Goal: Find specific page/section: Find specific page/section

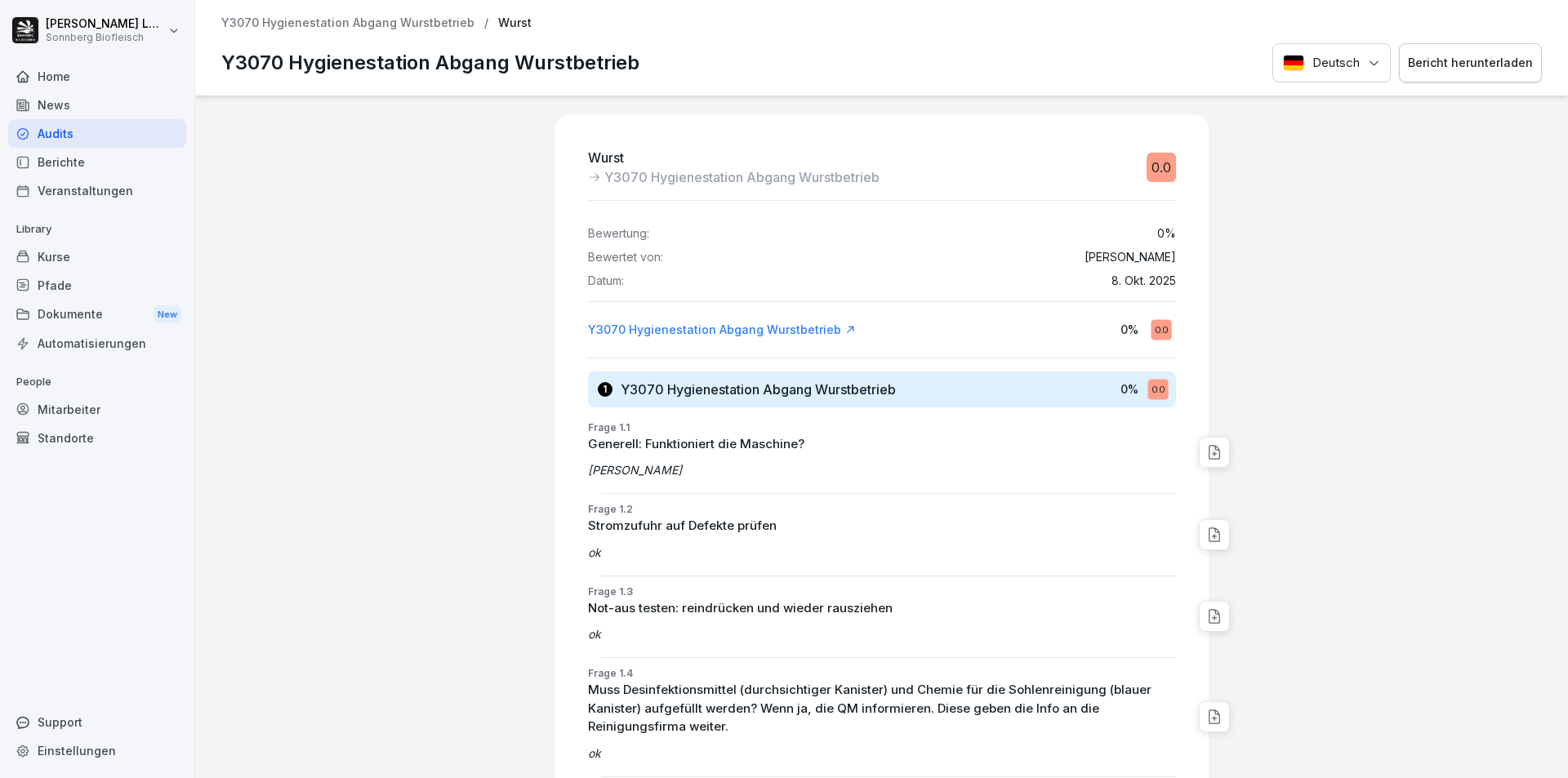
click at [329, 24] on p "Y3070 Hygienestation Abgang Wurstbetrieb" at bounding box center [347, 23] width 253 height 13
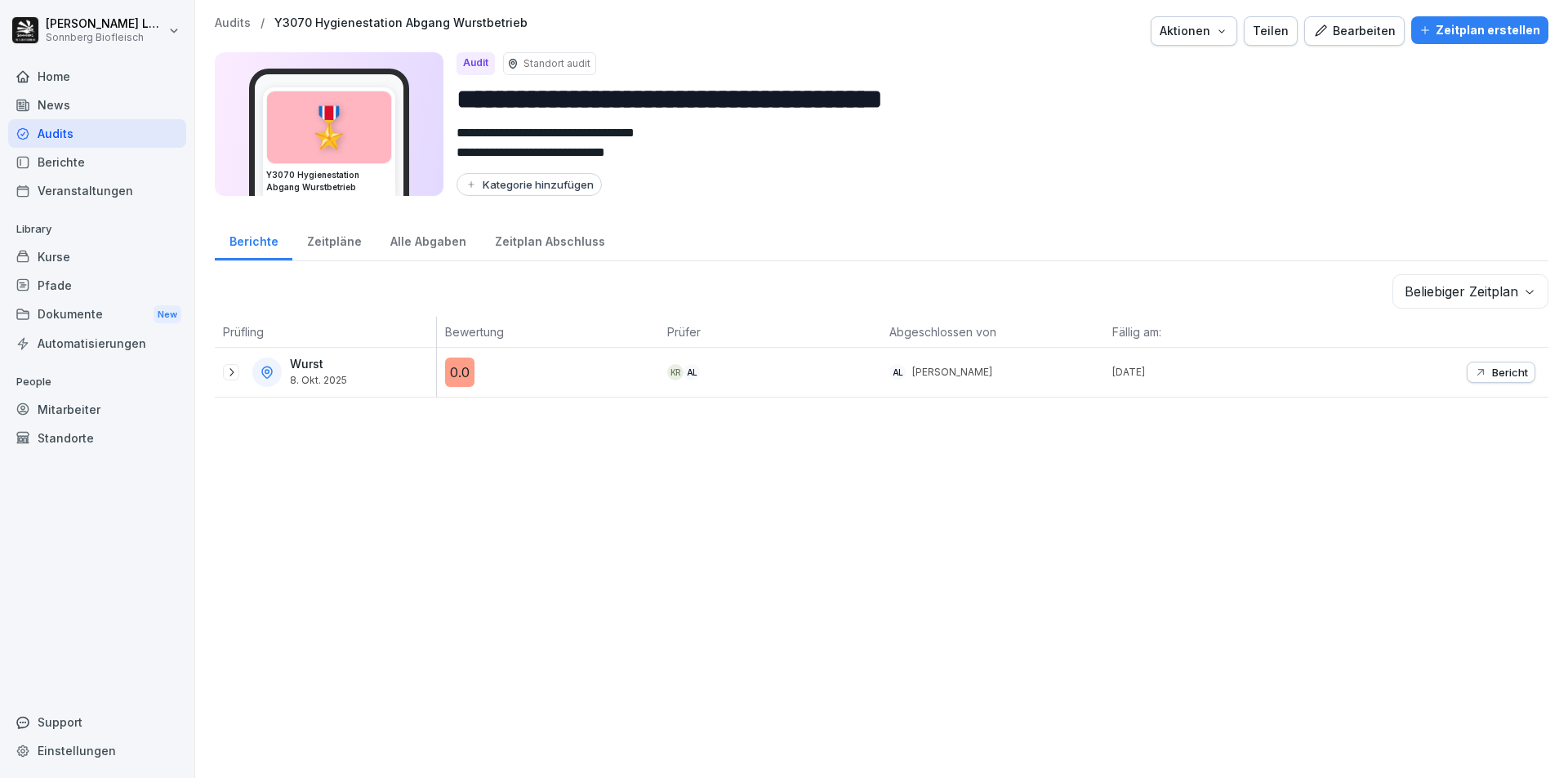
click at [247, 25] on p "Audits" at bounding box center [233, 23] width 36 height 13
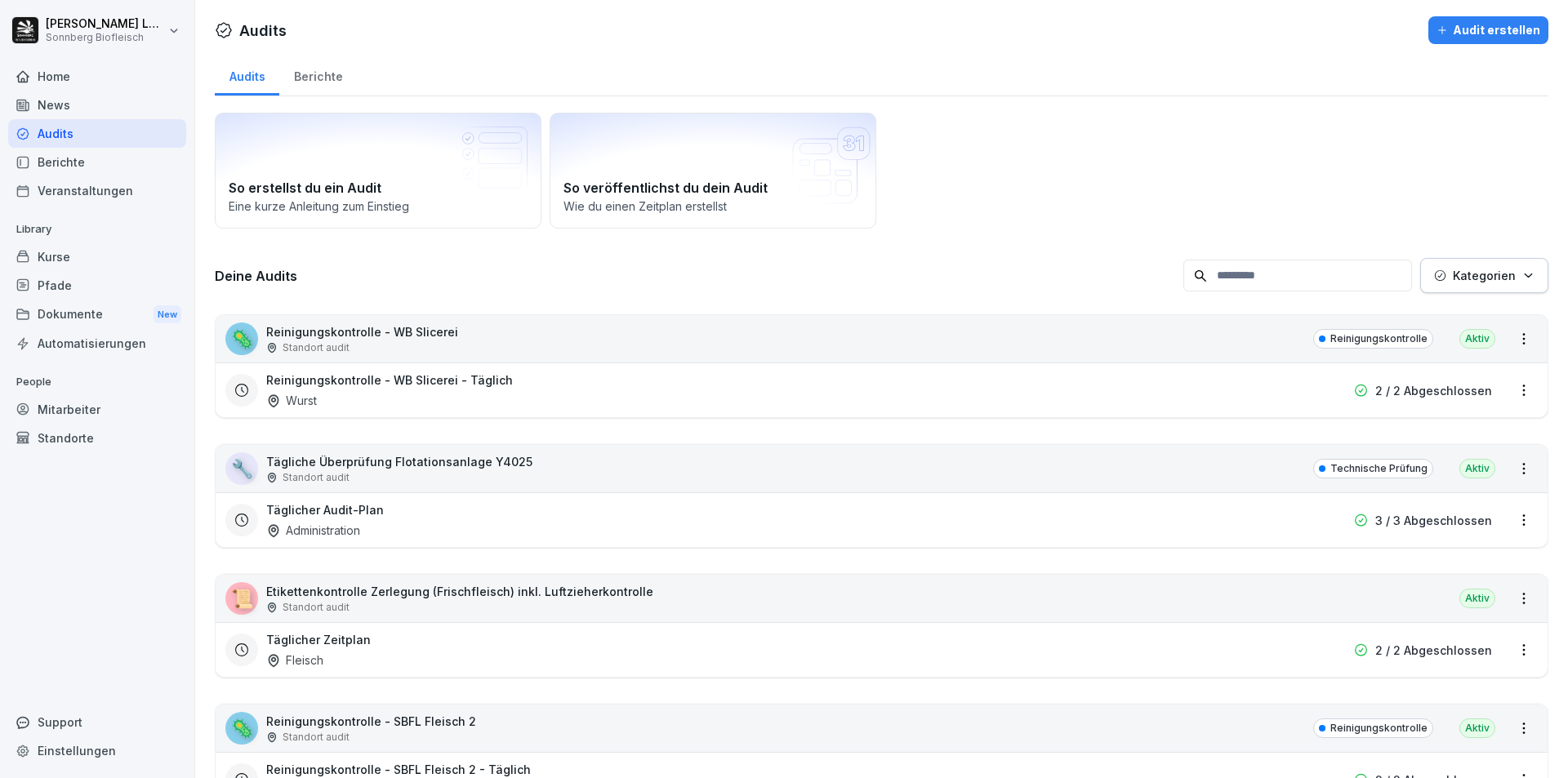
click at [1232, 285] on input at bounding box center [1298, 275] width 229 height 32
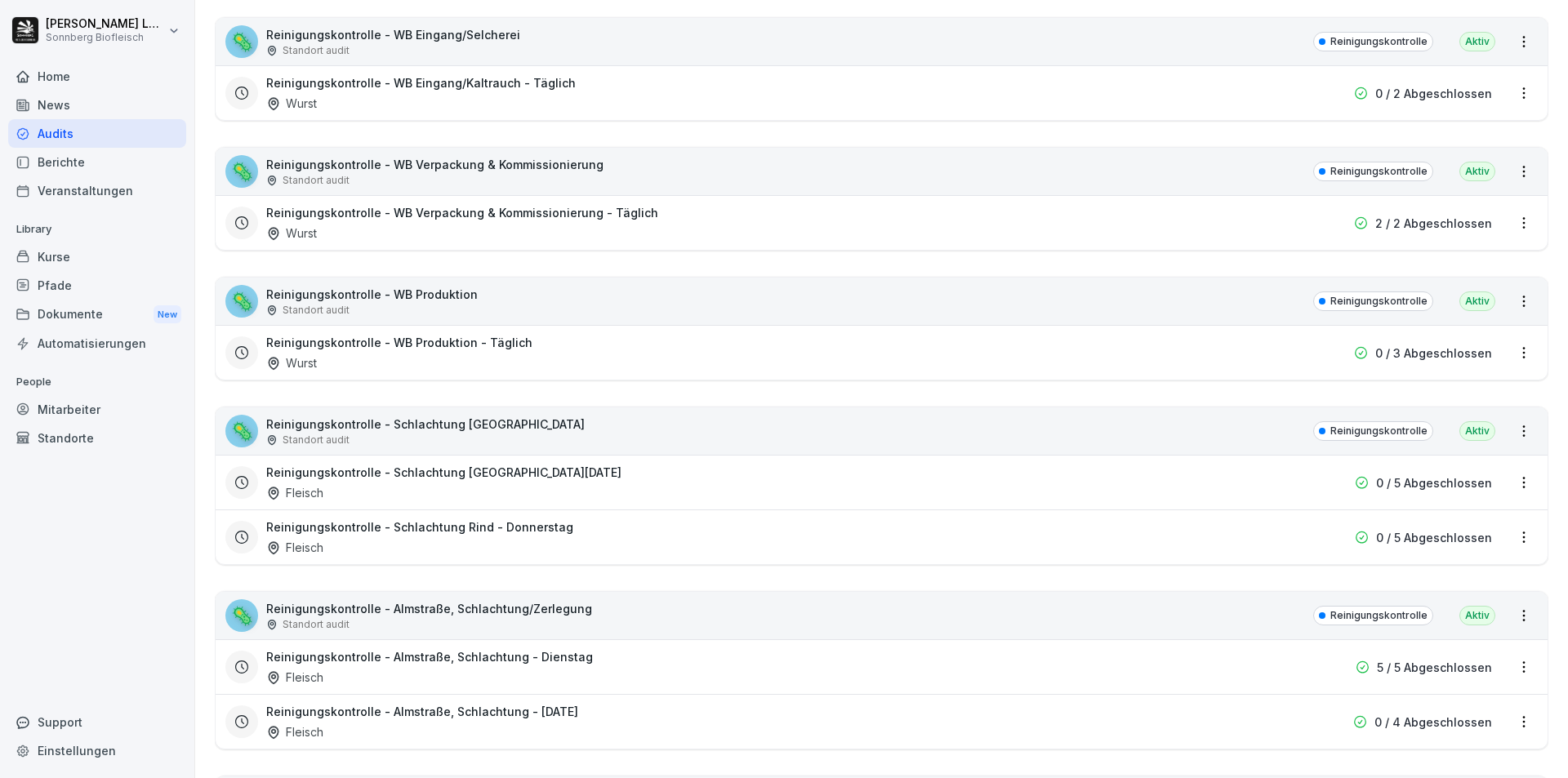
scroll to position [1061, 0]
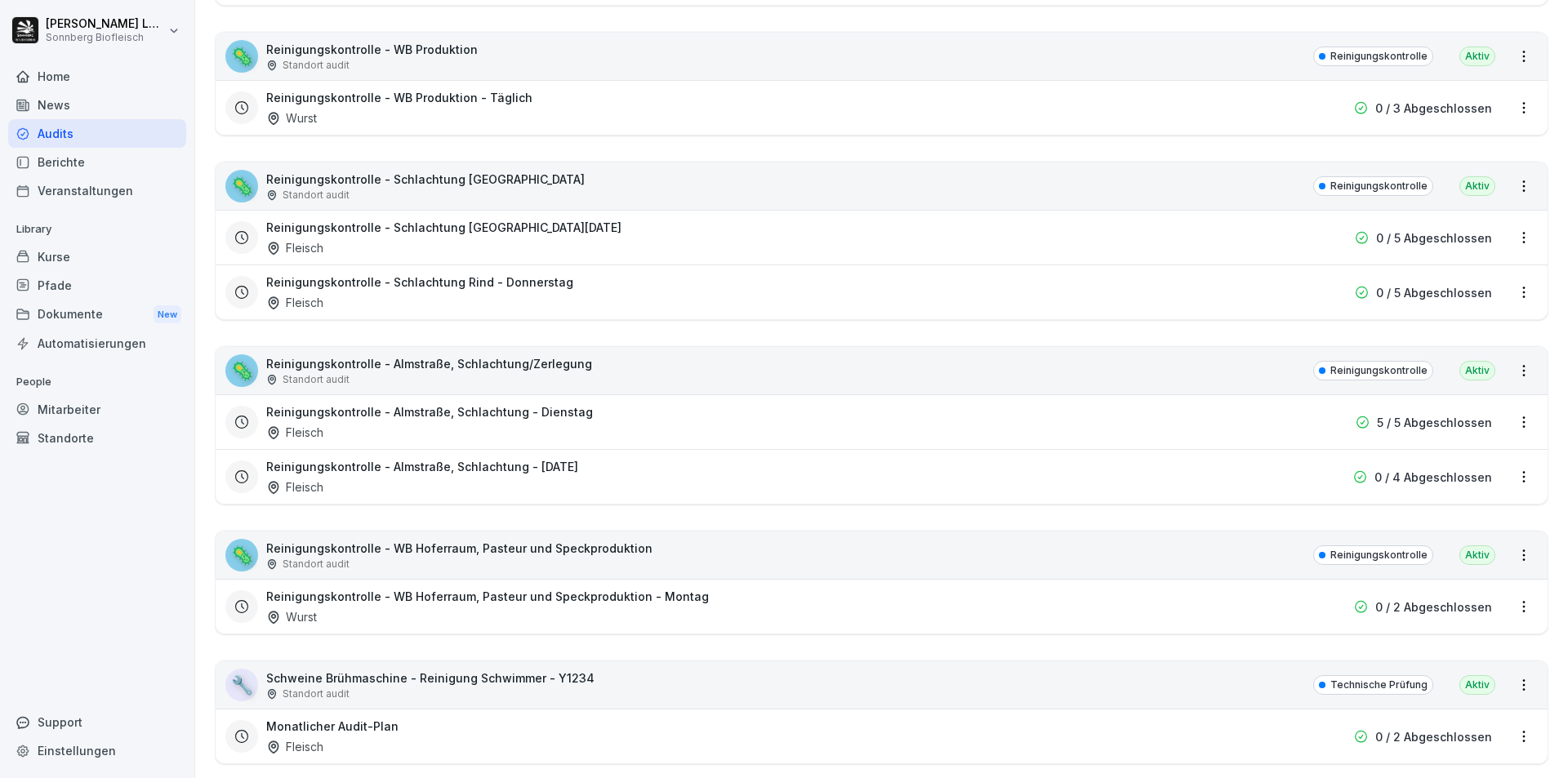
type input "*********"
click at [621, 380] on div "🦠 Reinigungskontrolle - Almstraße, Schlachtung/Zerlegung Standort audit Reinigu…" at bounding box center [881, 370] width 1332 height 47
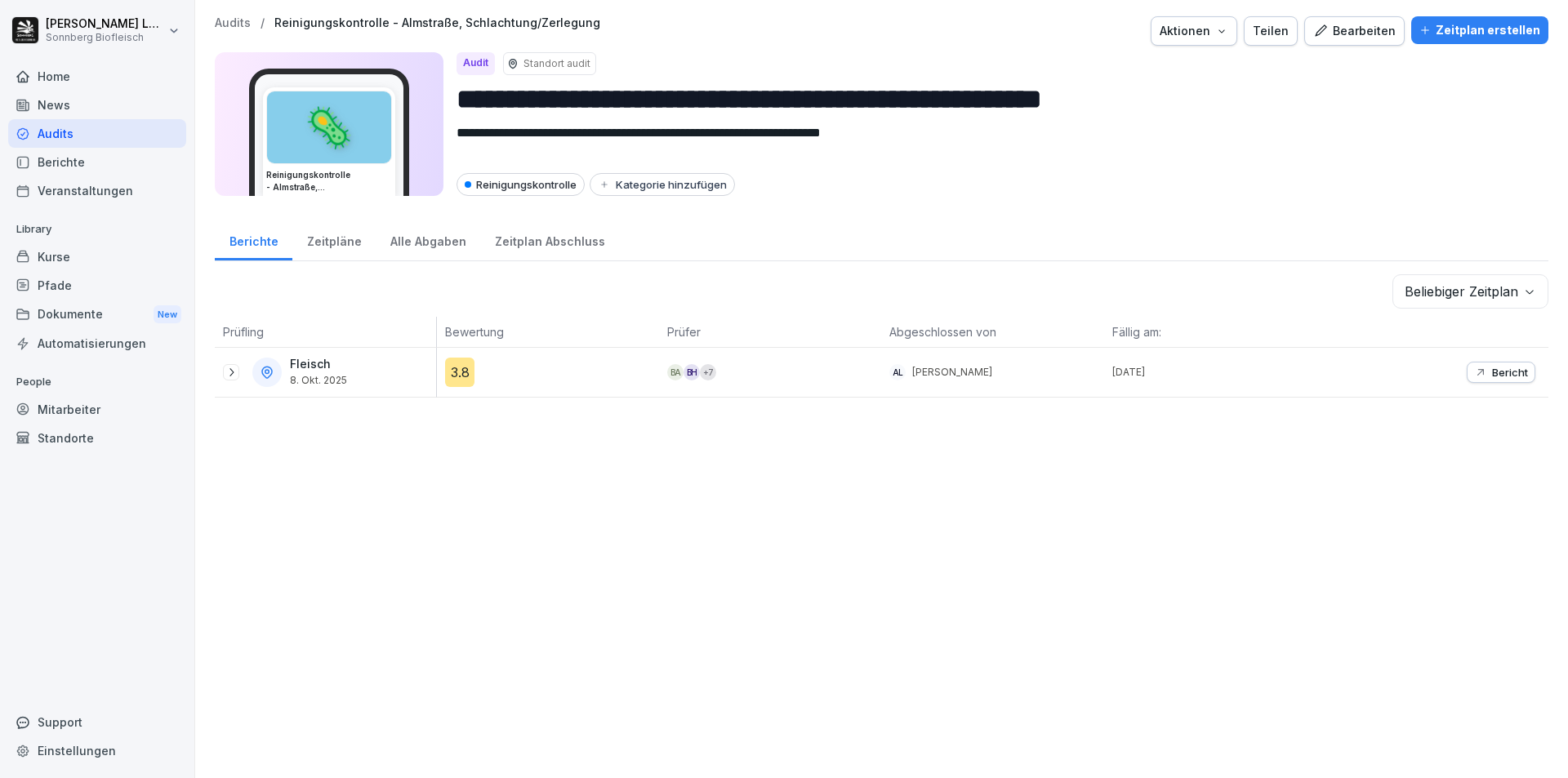
click at [1478, 375] on div "Bericht" at bounding box center [1501, 373] width 54 height 13
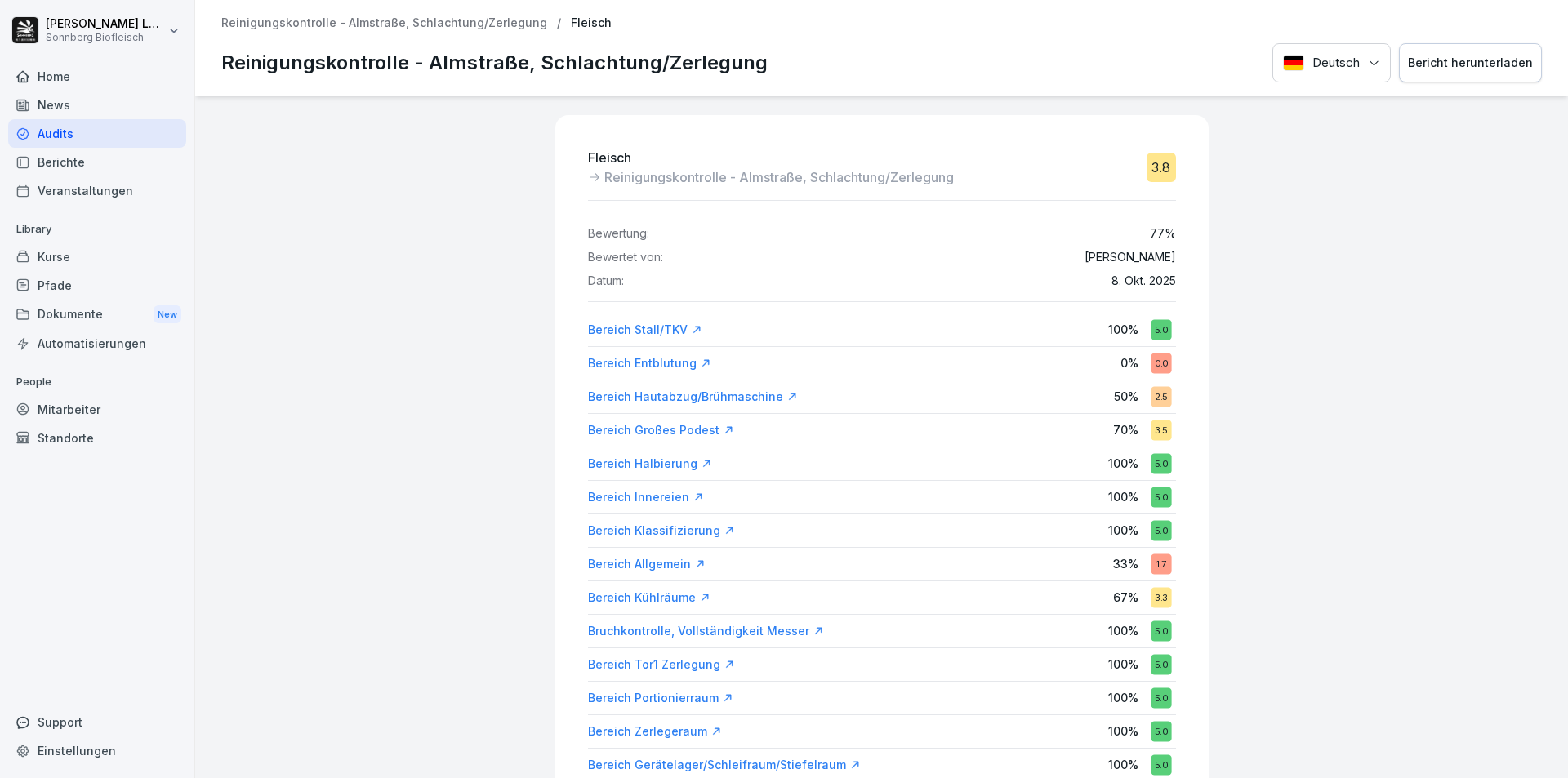
click at [1494, 61] on div "Bericht herunterladen" at bounding box center [1470, 62] width 125 height 18
click at [454, 24] on p "Reinigungskontrolle - Almstraße, Schlachtung/Zerlegung" at bounding box center [383, 23] width 326 height 13
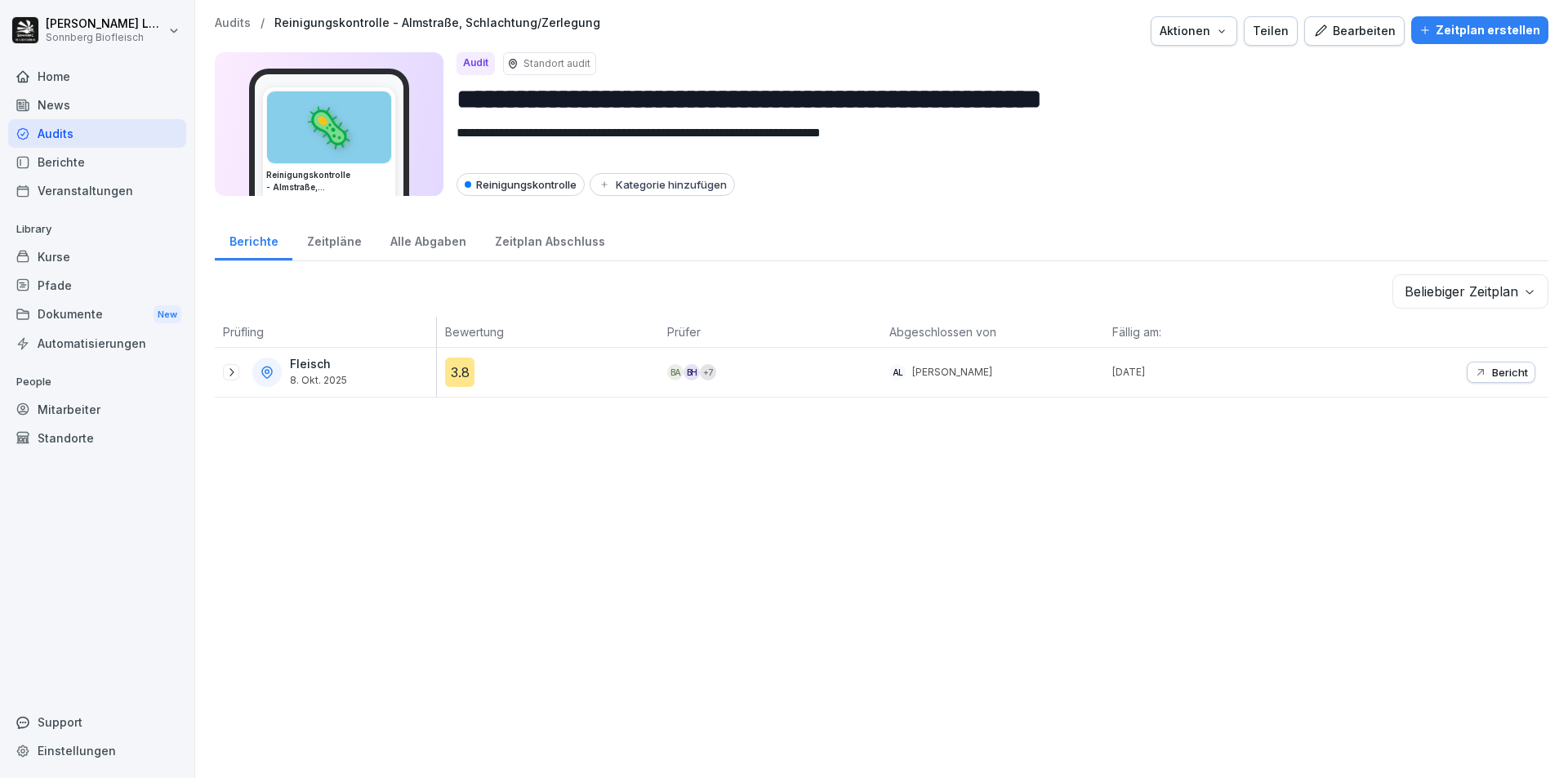
click at [242, 25] on p "Audits" at bounding box center [233, 23] width 36 height 13
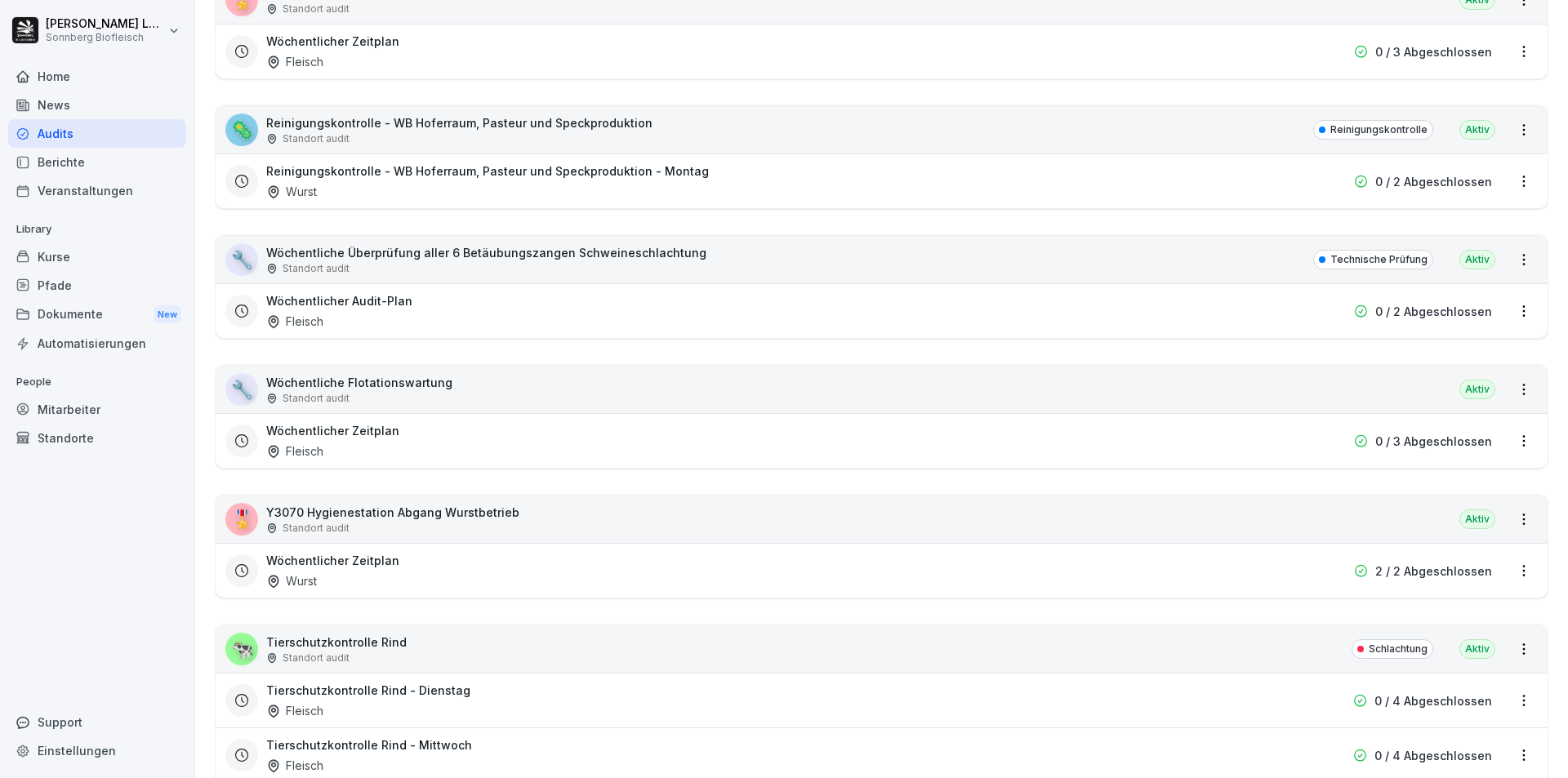
scroll to position [4000, 0]
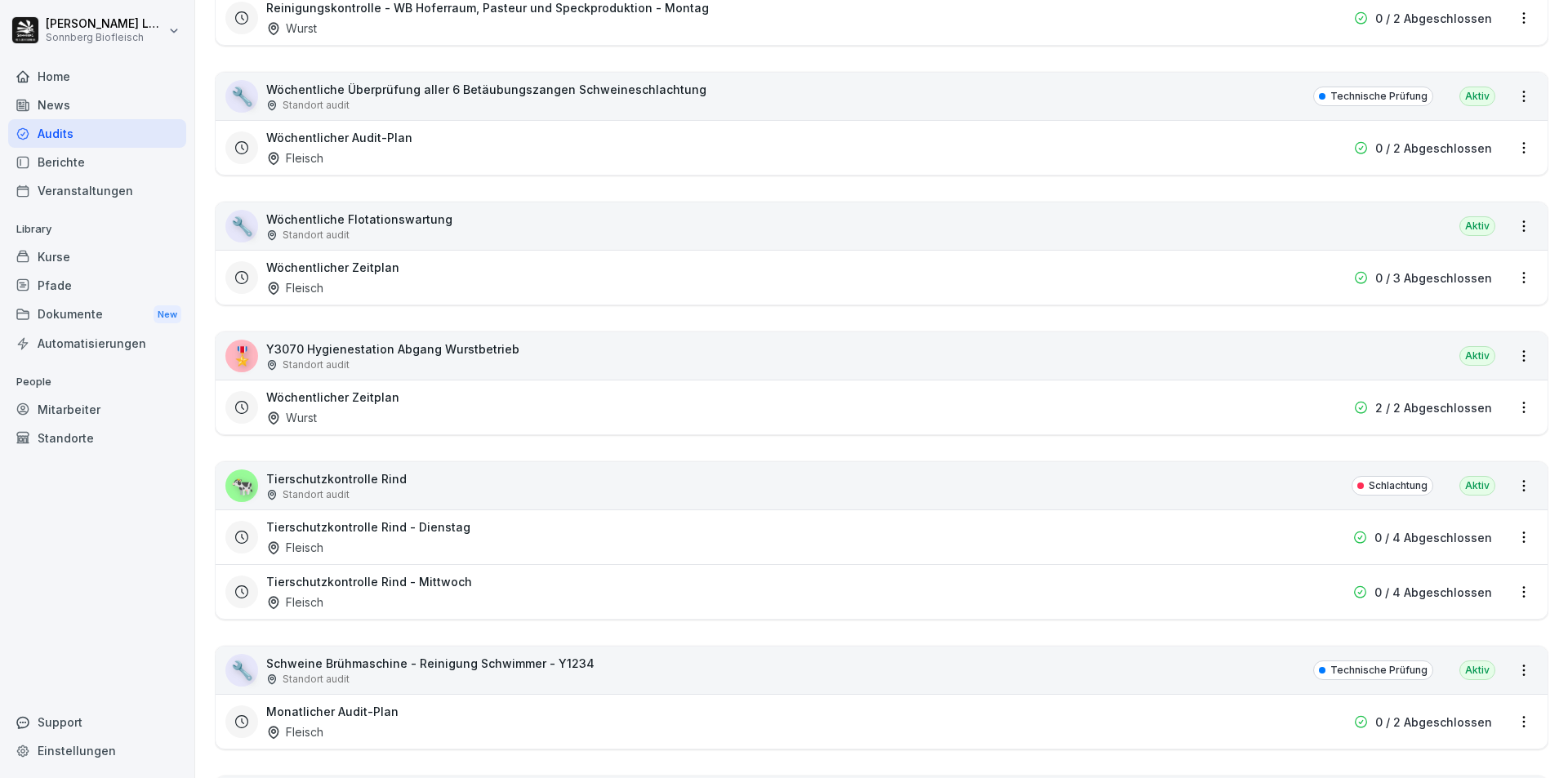
click at [435, 490] on div "🐄 Tierschutzkontrolle Rind Standort audit Schlachtung [GEOGRAPHIC_DATA]" at bounding box center [881, 485] width 1332 height 47
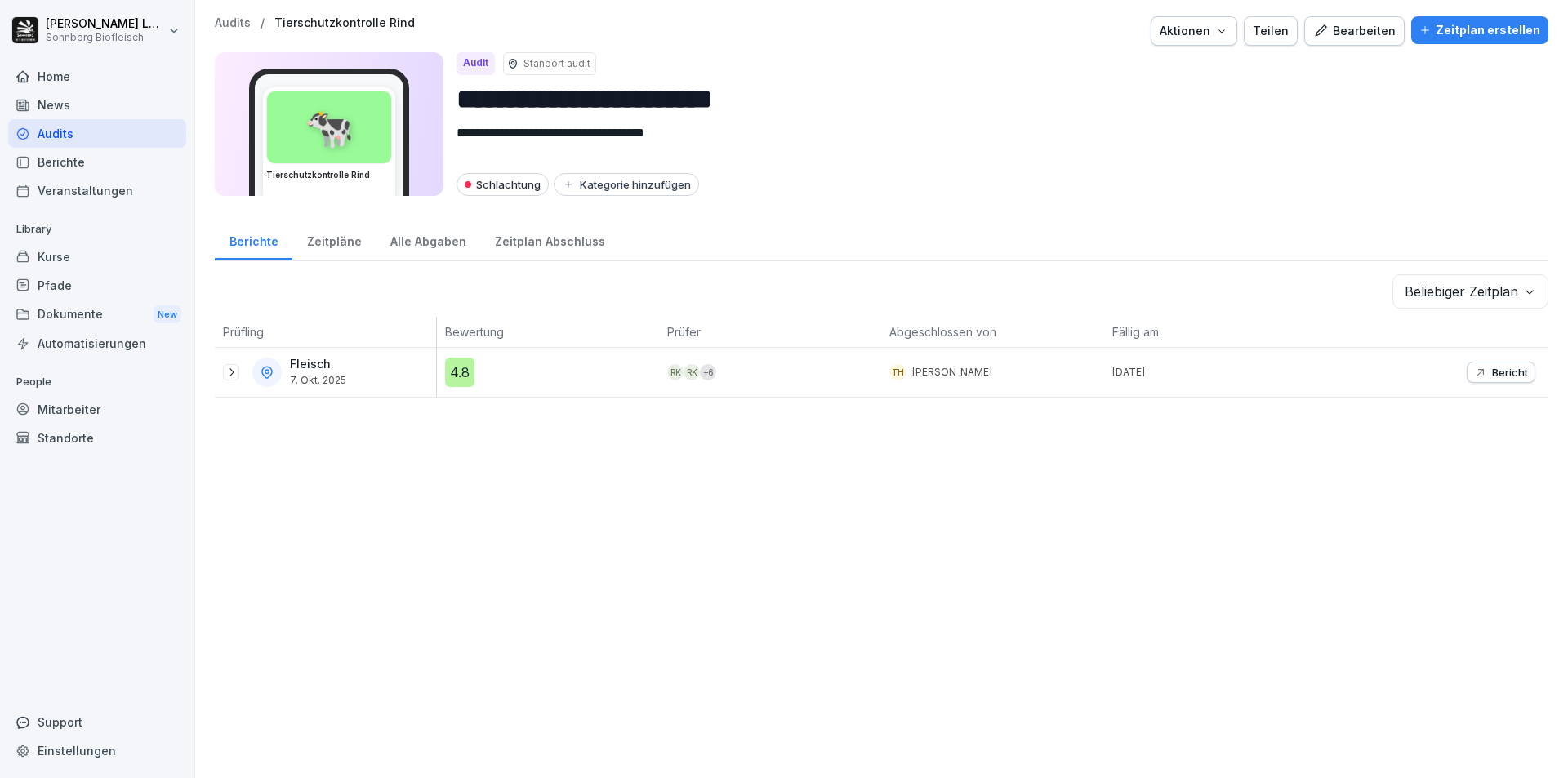
click at [429, 237] on div "Alle Abgaben" at bounding box center [428, 239] width 105 height 41
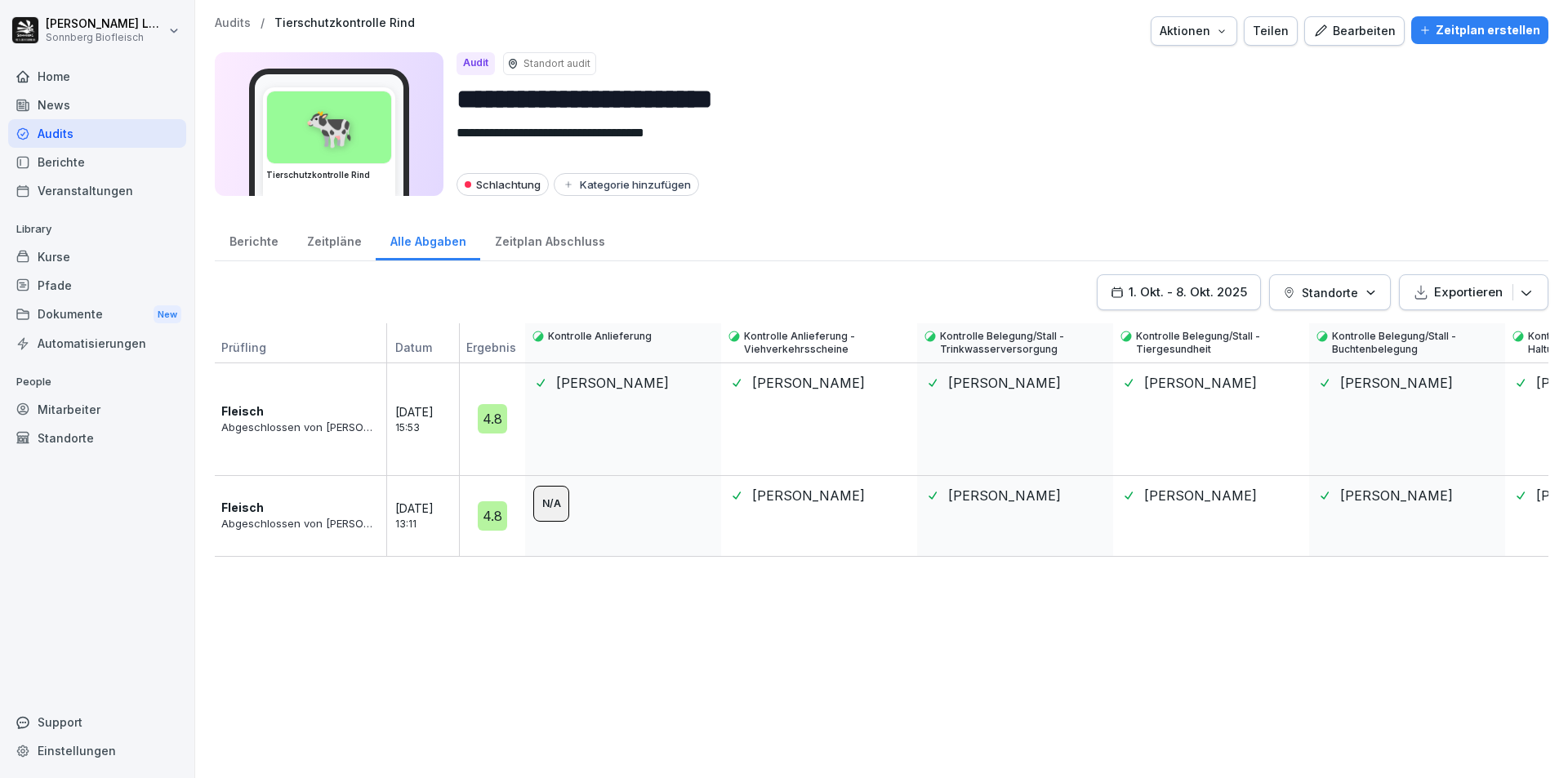
click at [245, 242] on div "Berichte" at bounding box center [254, 239] width 78 height 41
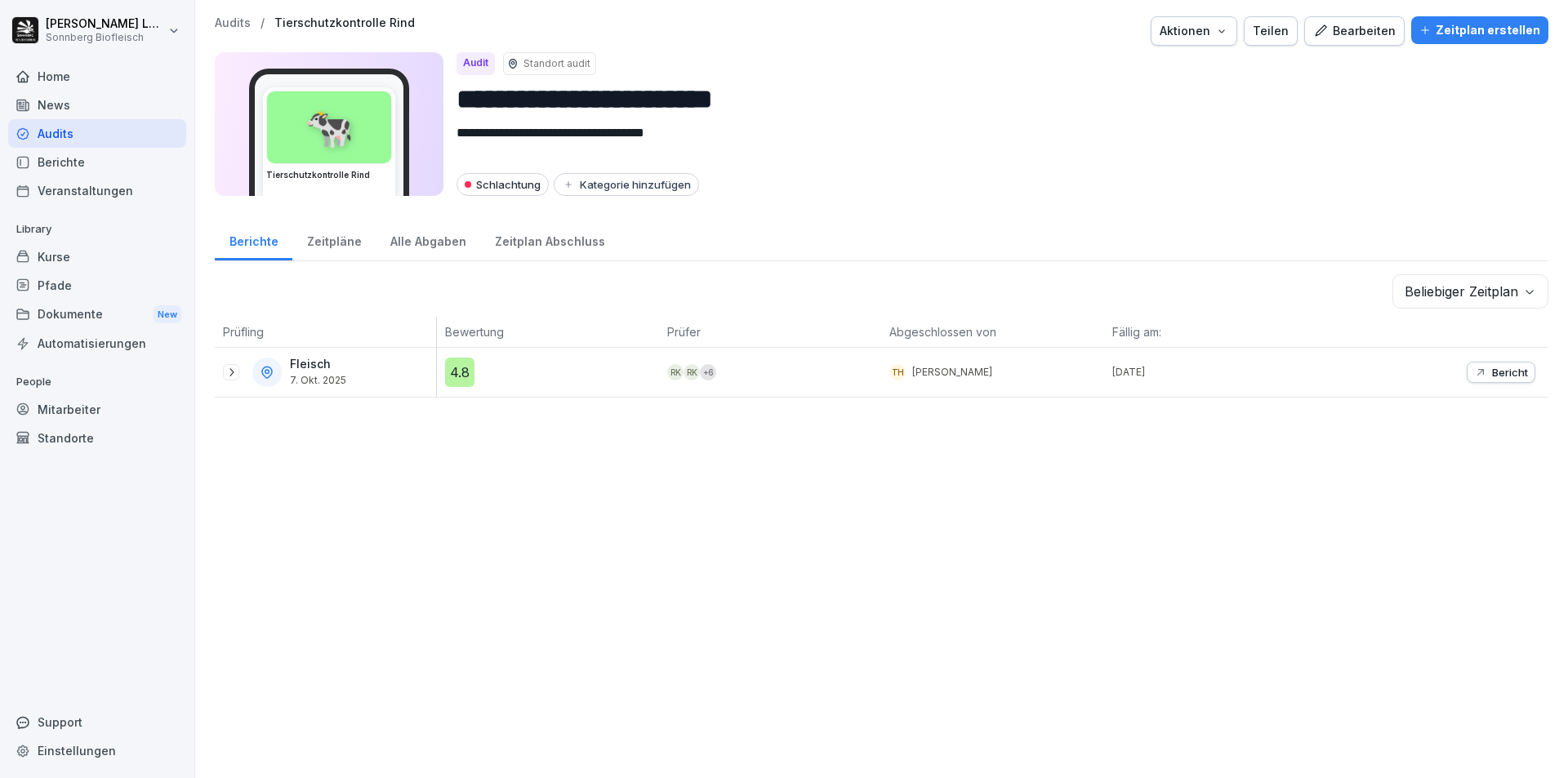
click at [1492, 374] on p "Bericht" at bounding box center [1509, 373] width 36 height 13
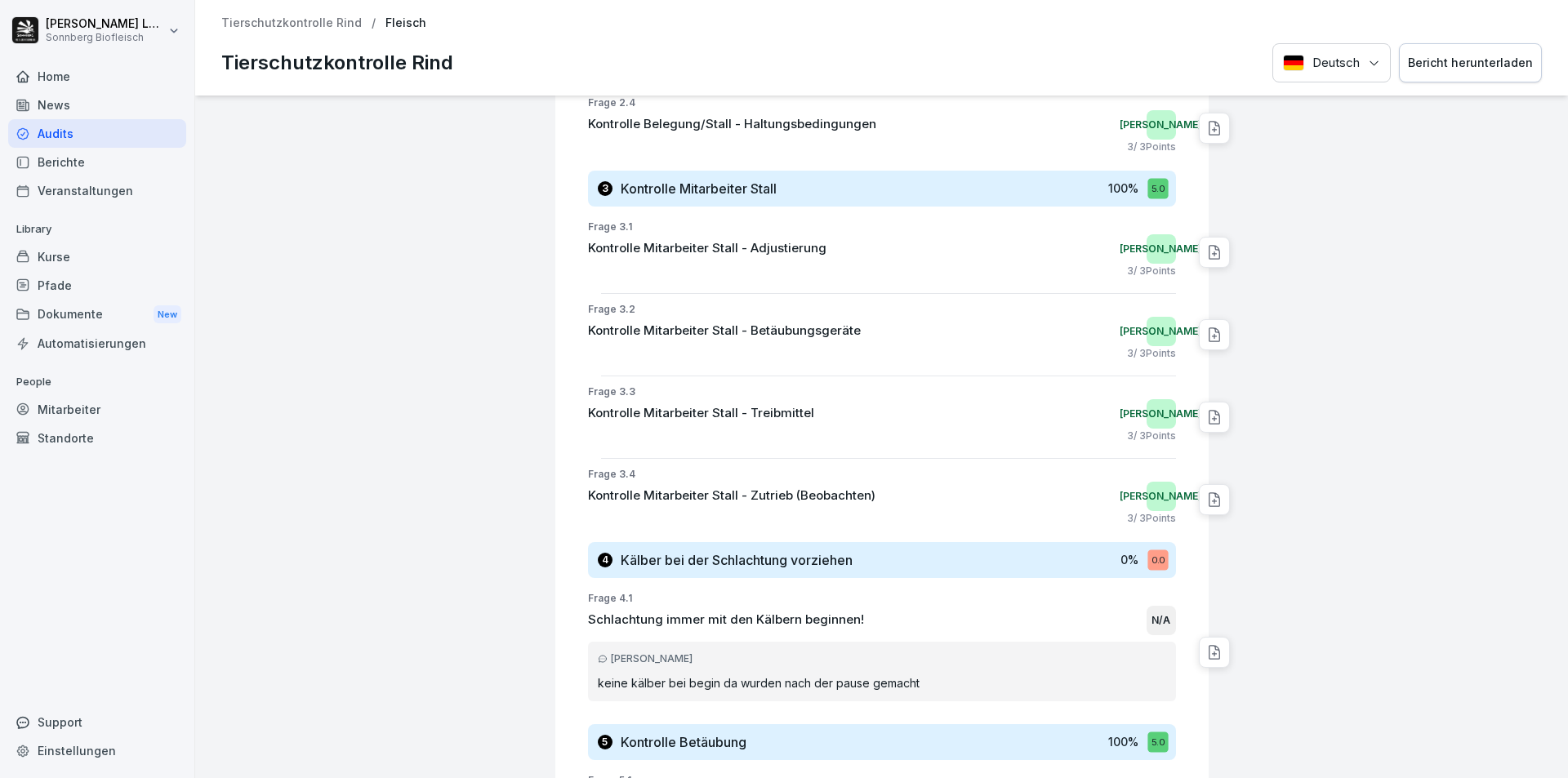
scroll to position [1061, 0]
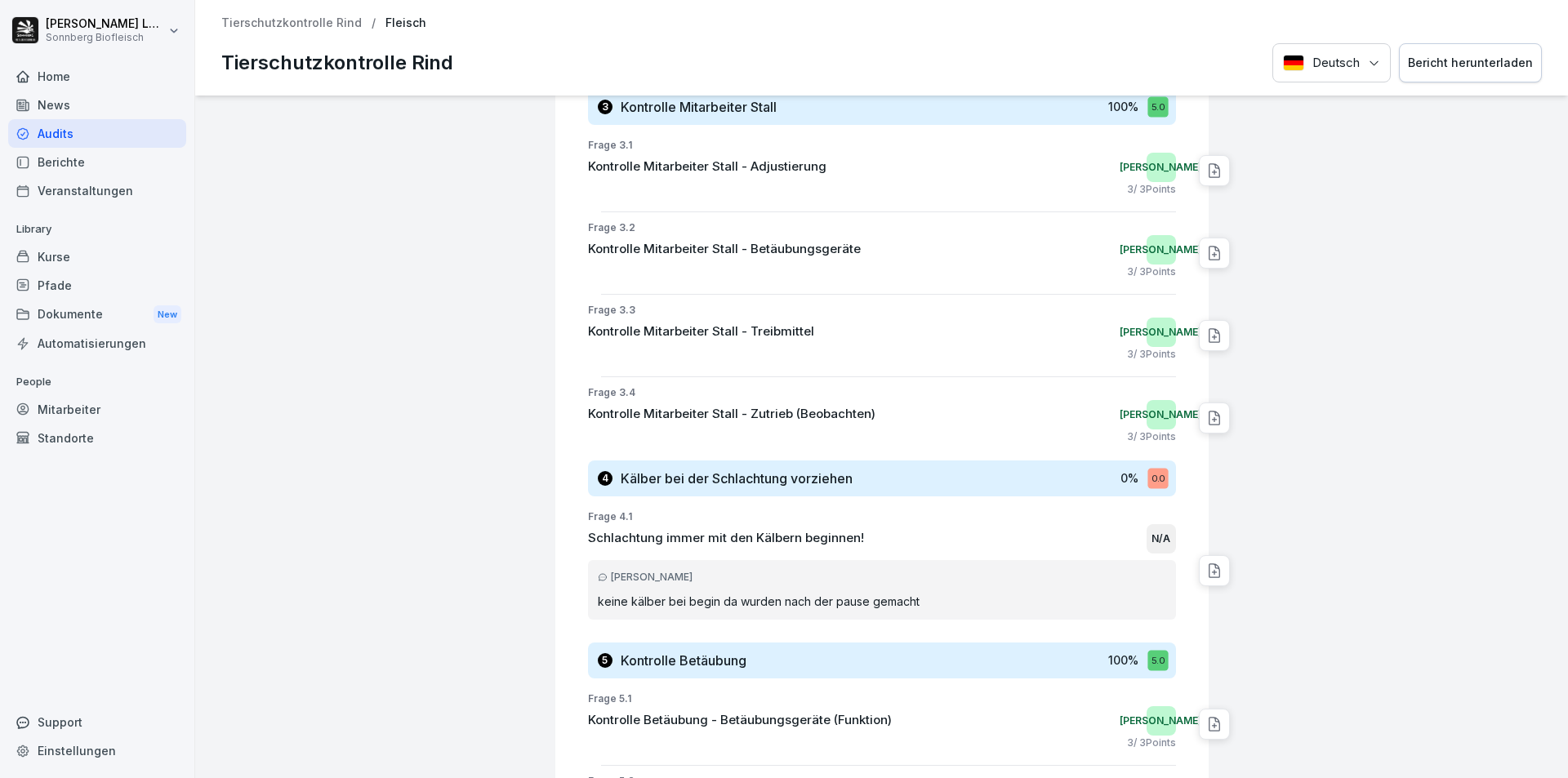
click at [325, 24] on p "Tierschutzkontrolle Rind" at bounding box center [291, 23] width 140 height 13
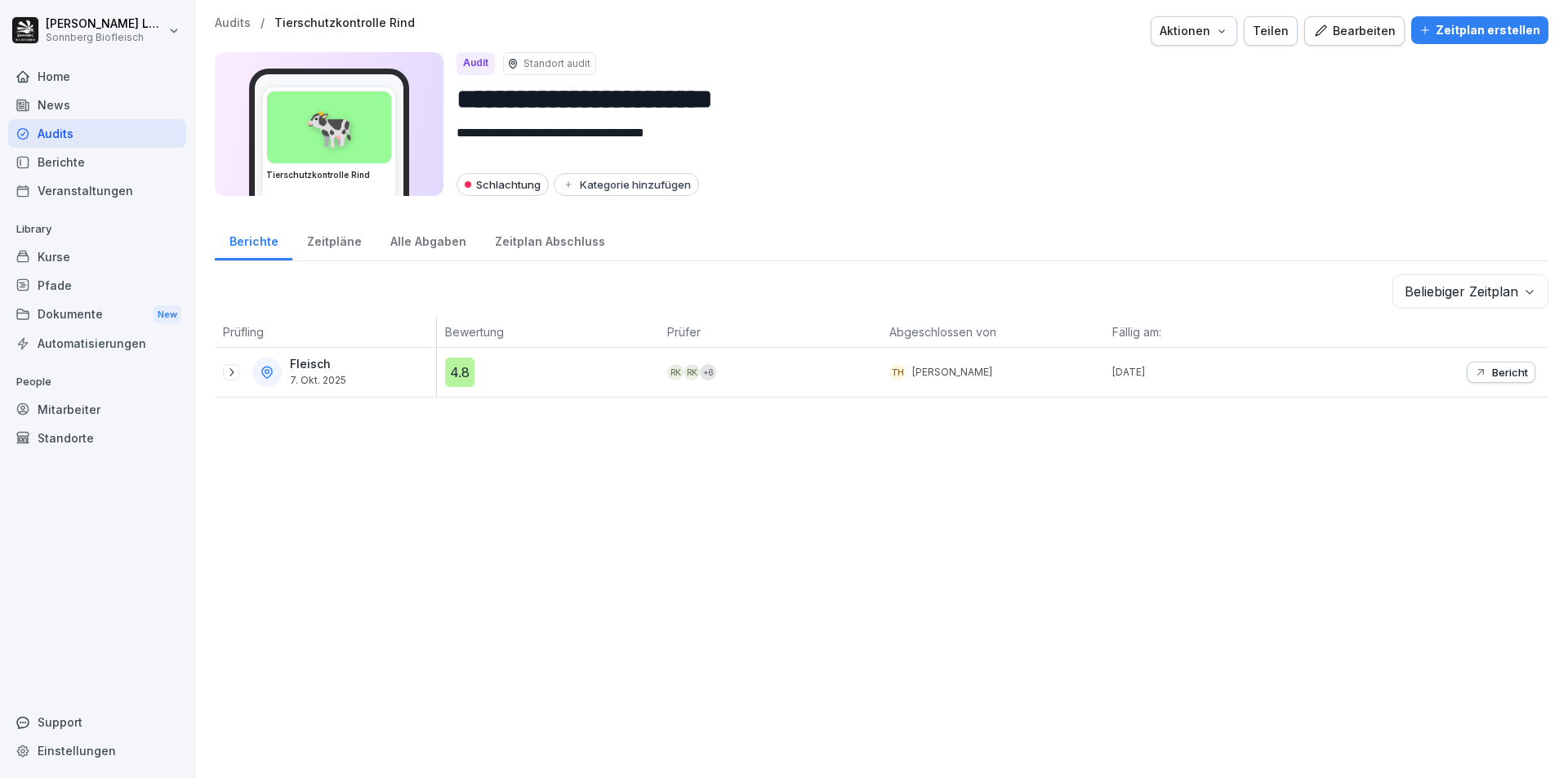
click at [235, 24] on p "Audits" at bounding box center [233, 23] width 36 height 13
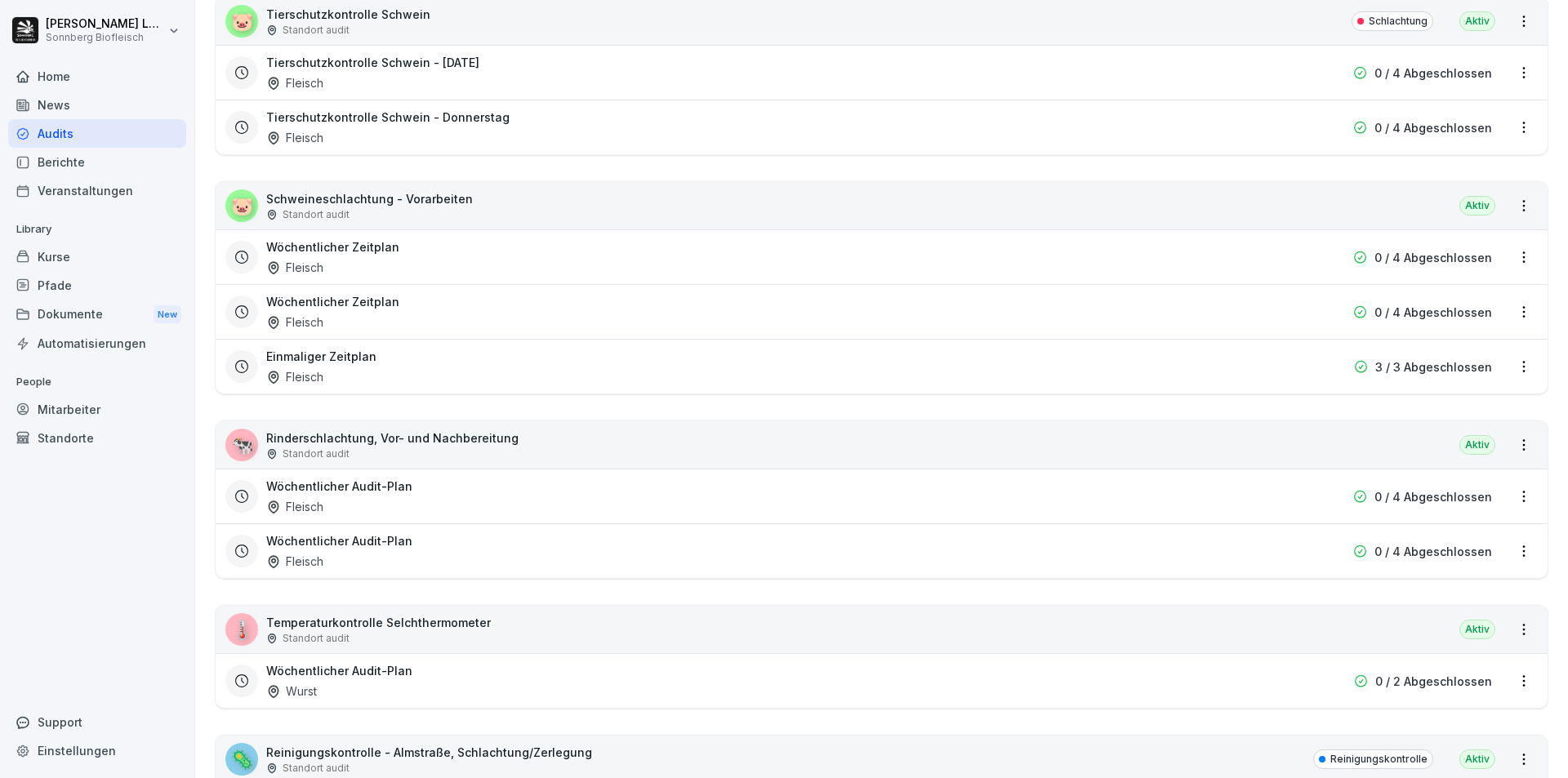
scroll to position [2613, 0]
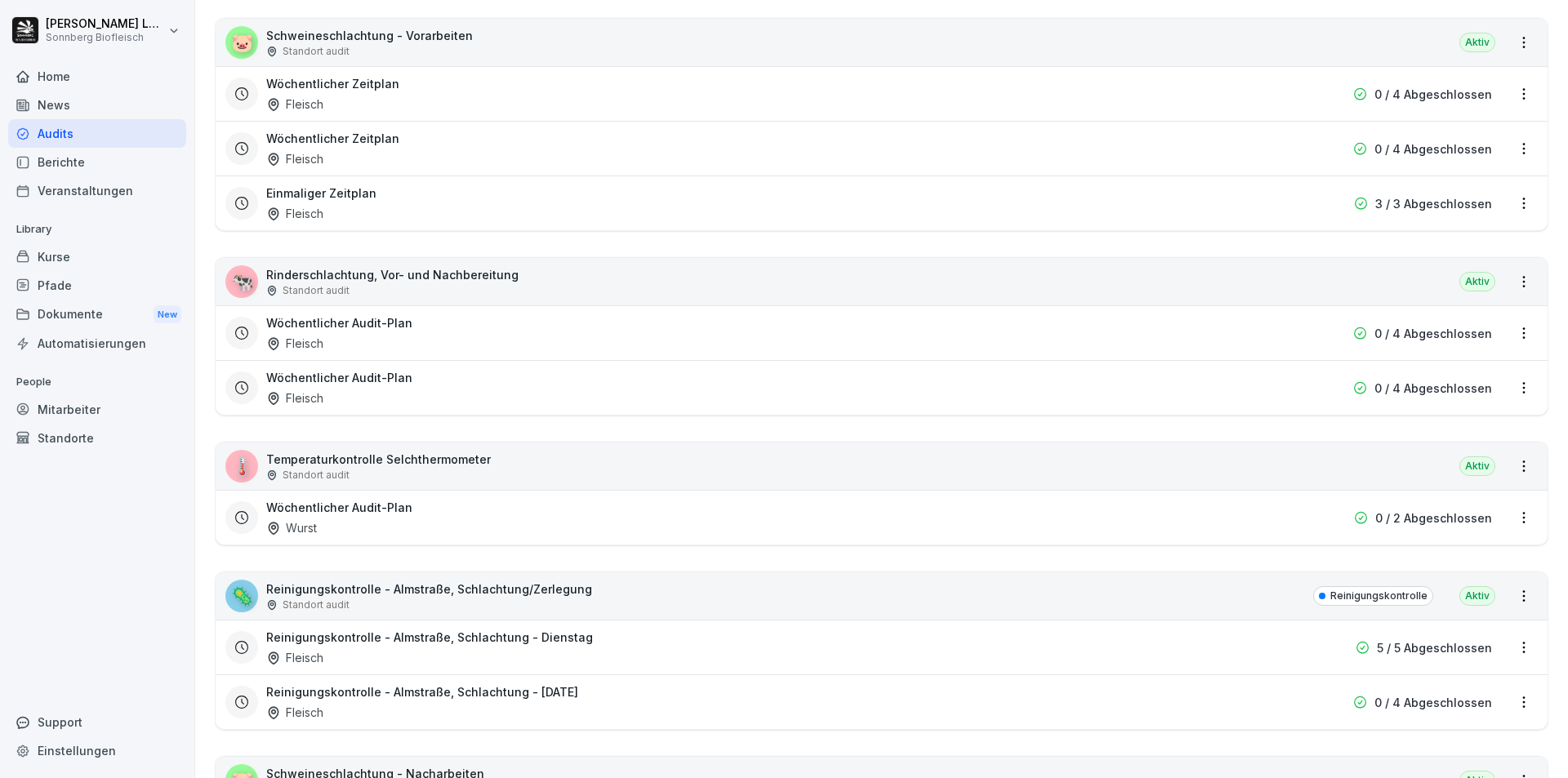
click at [529, 271] on div "🐄 Rinderschlachtung, Vor- und Nachbereitung Standort audit Aktiv" at bounding box center [881, 281] width 1332 height 47
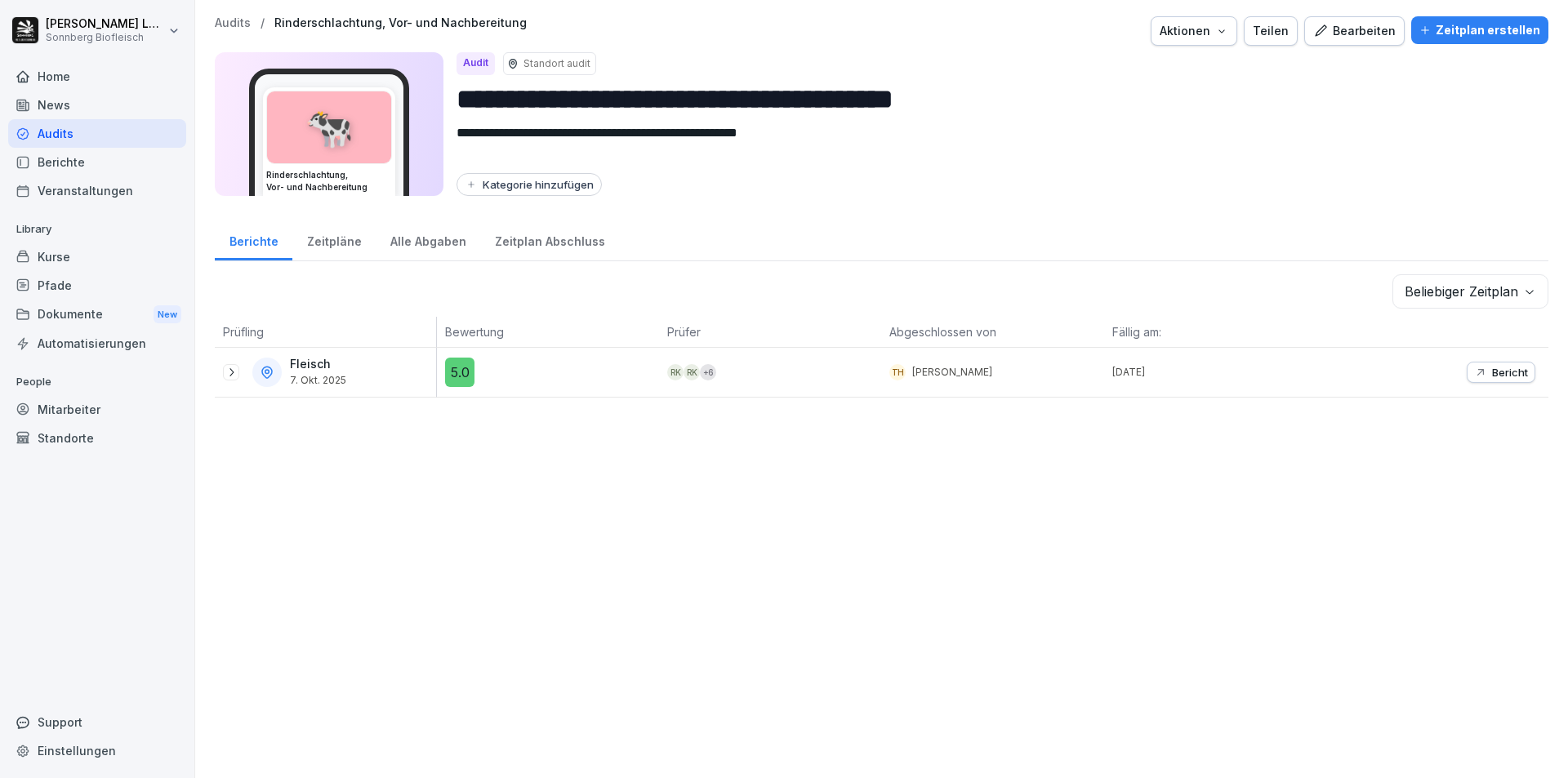
click at [437, 250] on div "Alle Abgaben" at bounding box center [428, 239] width 105 height 41
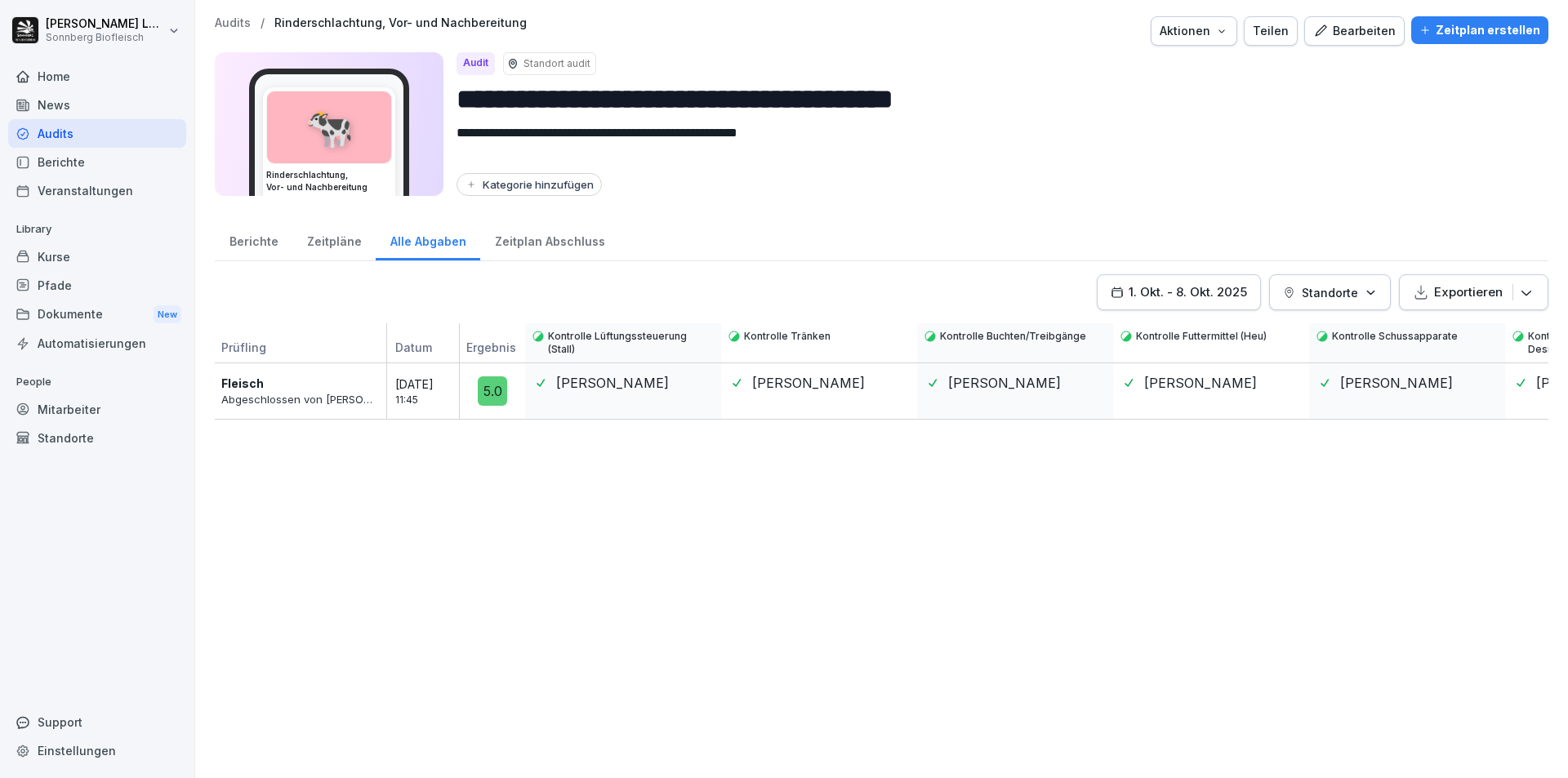
click at [225, 26] on p "Audits" at bounding box center [233, 23] width 36 height 13
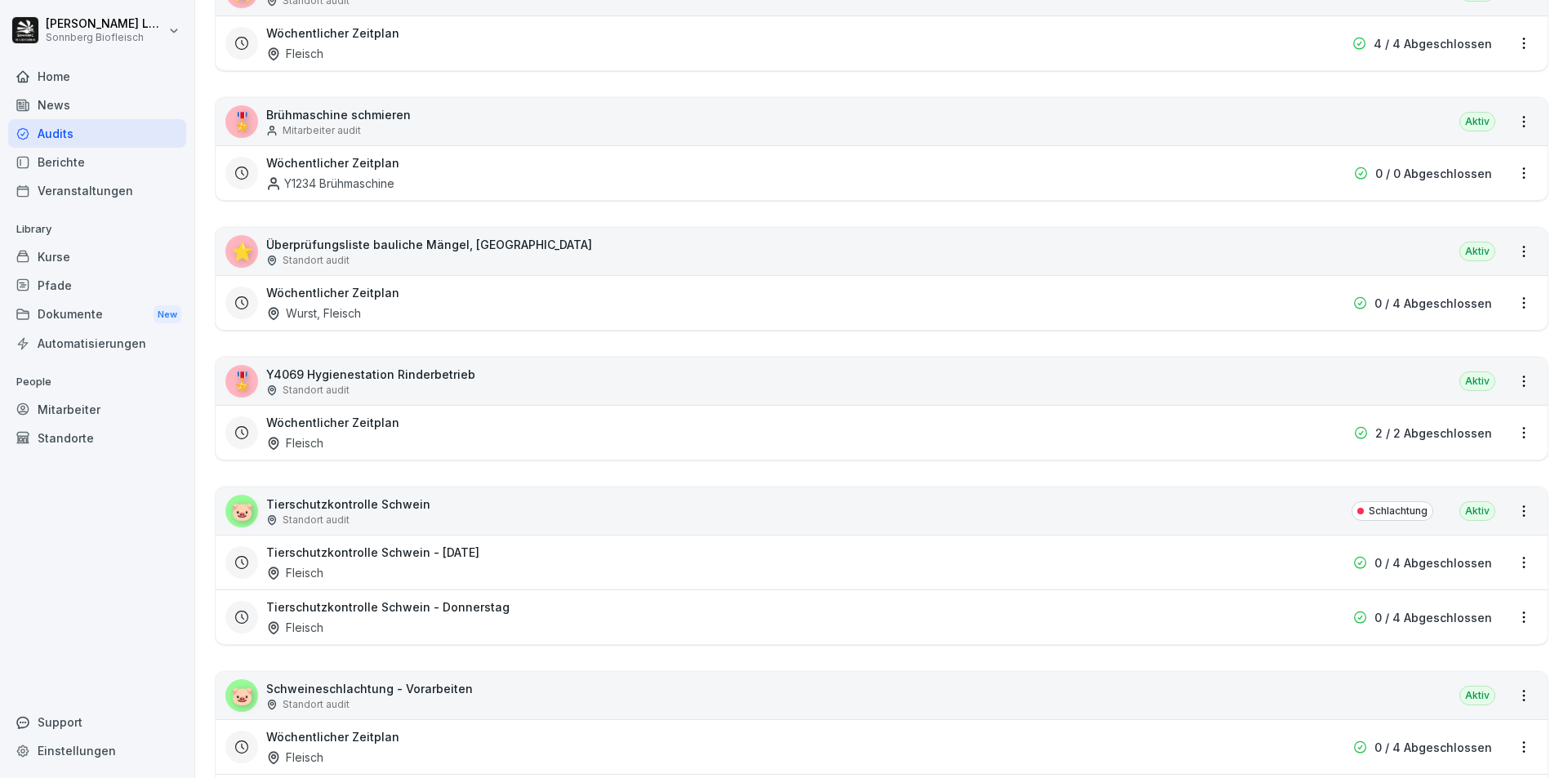
scroll to position [2123, 0]
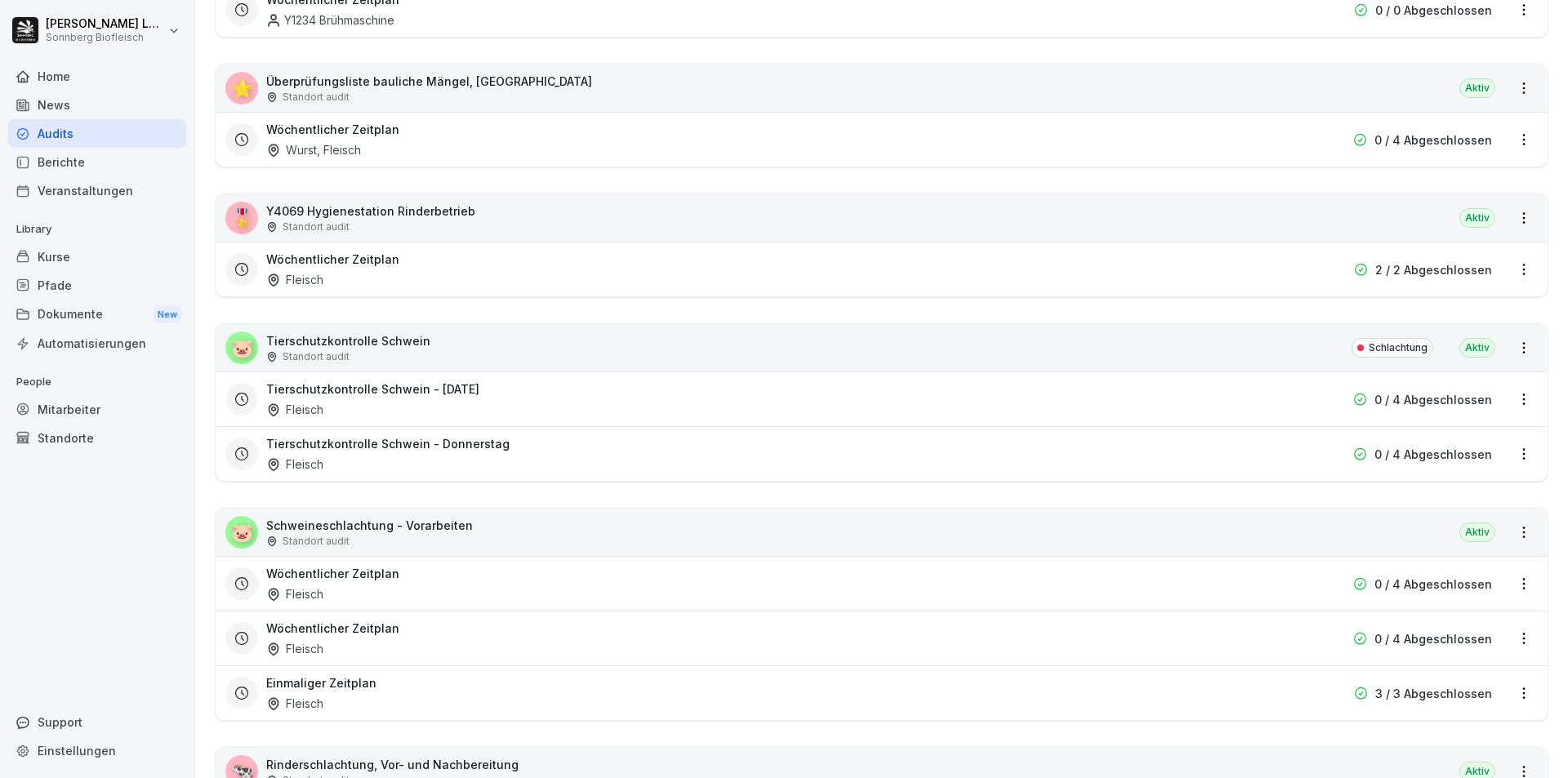
click at [481, 347] on div "🐷 Tierschutzkontrolle Schwein Standort audit Schlachtung Aktiv" at bounding box center [881, 347] width 1332 height 47
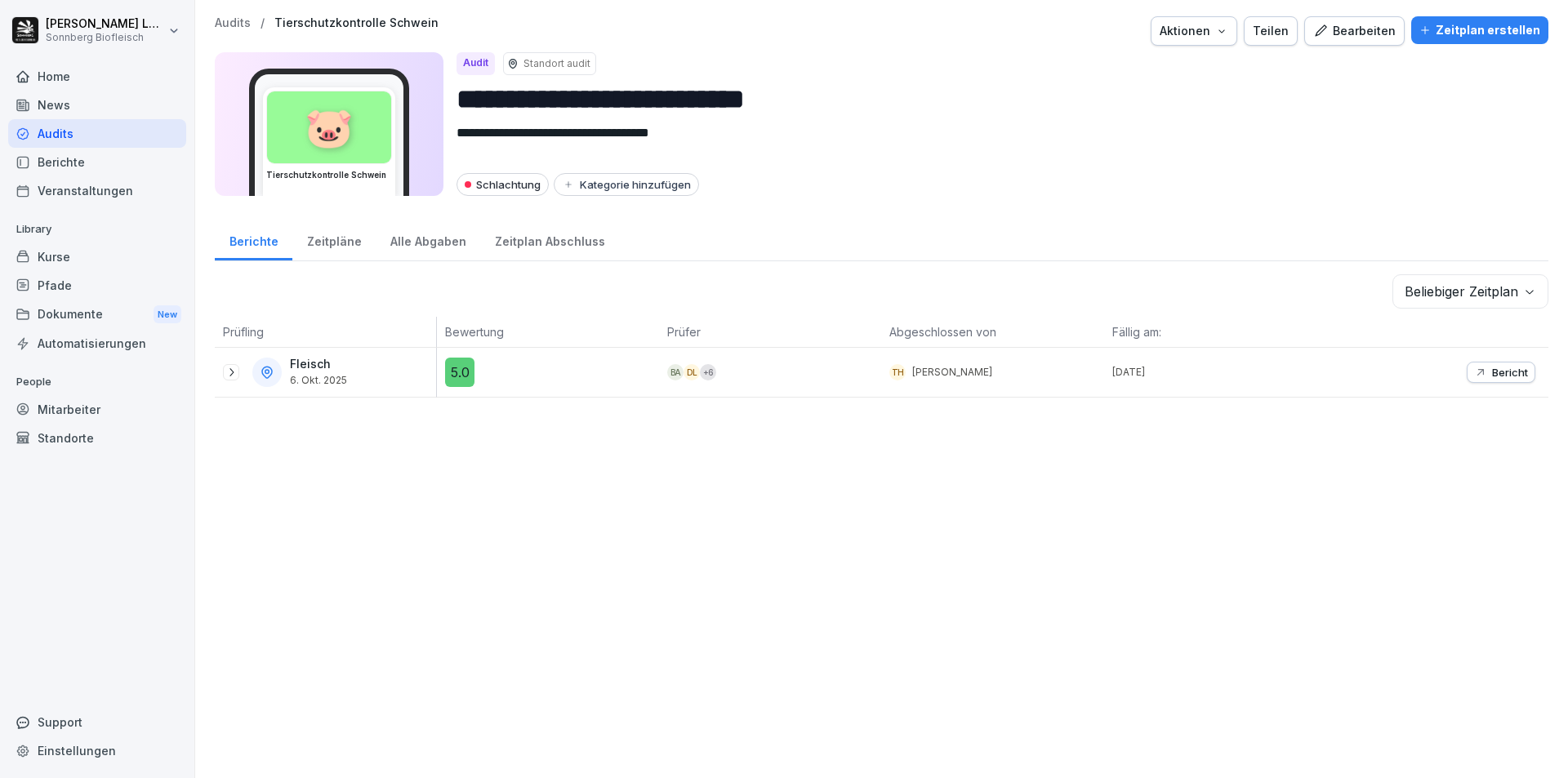
click at [411, 244] on div "Alle Abgaben" at bounding box center [428, 239] width 105 height 41
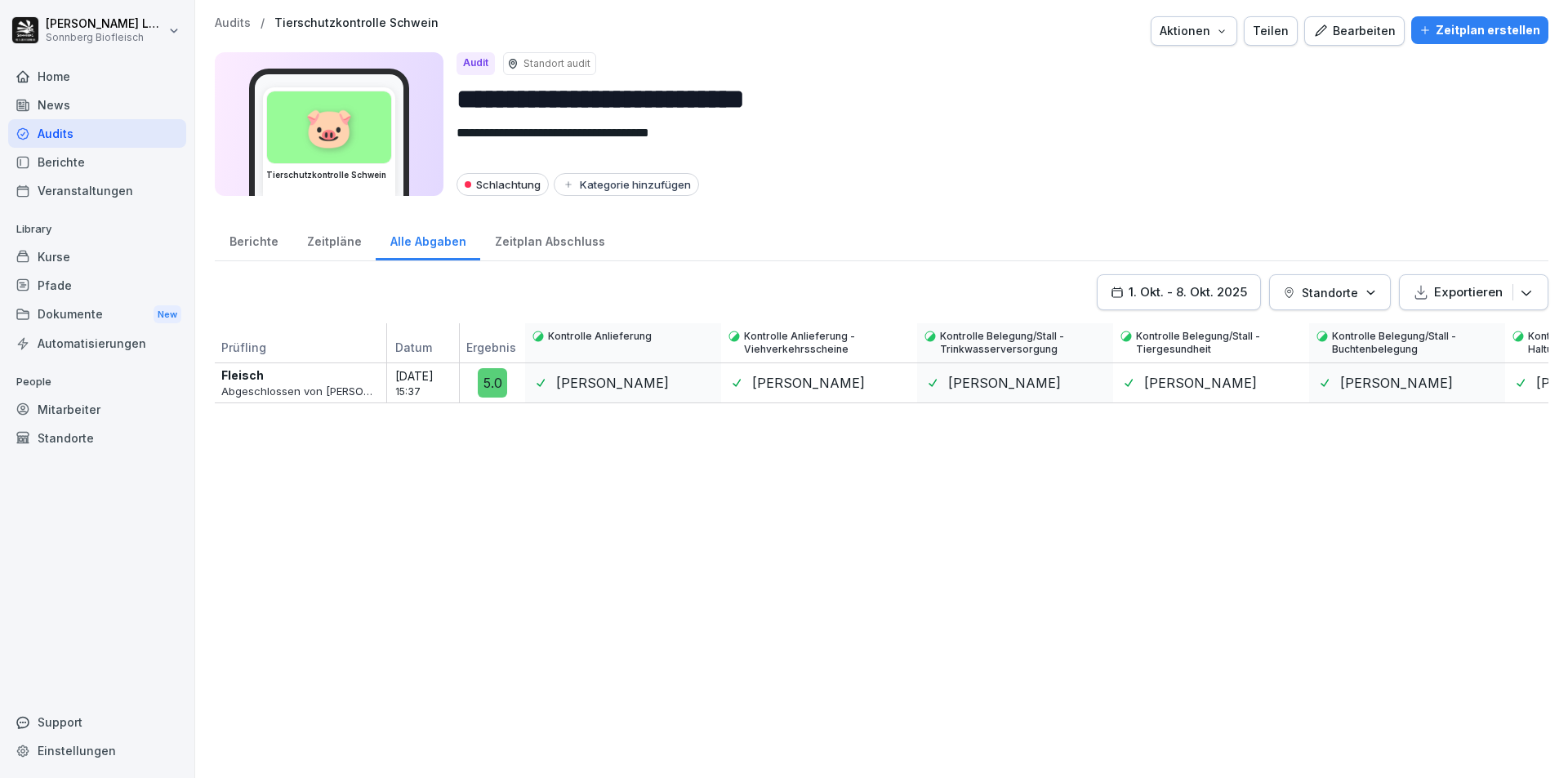
click at [227, 29] on p "Audits" at bounding box center [233, 23] width 36 height 13
